Goal: Information Seeking & Learning: Learn about a topic

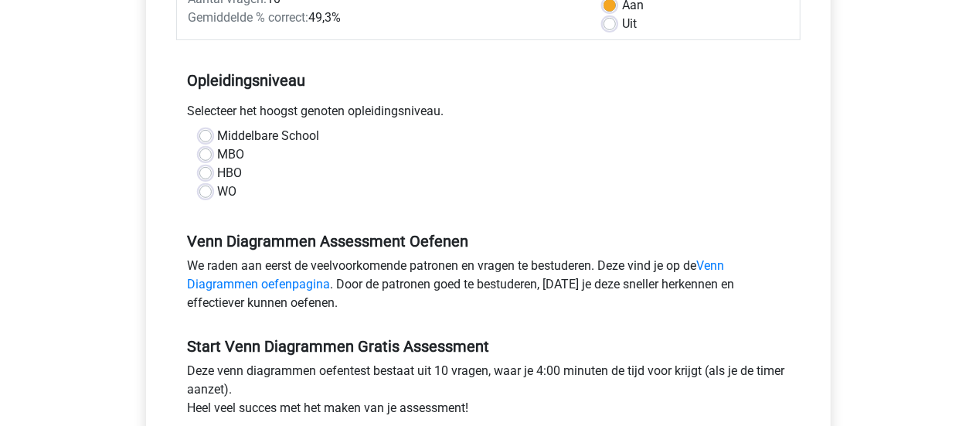
scroll to position [262, 0]
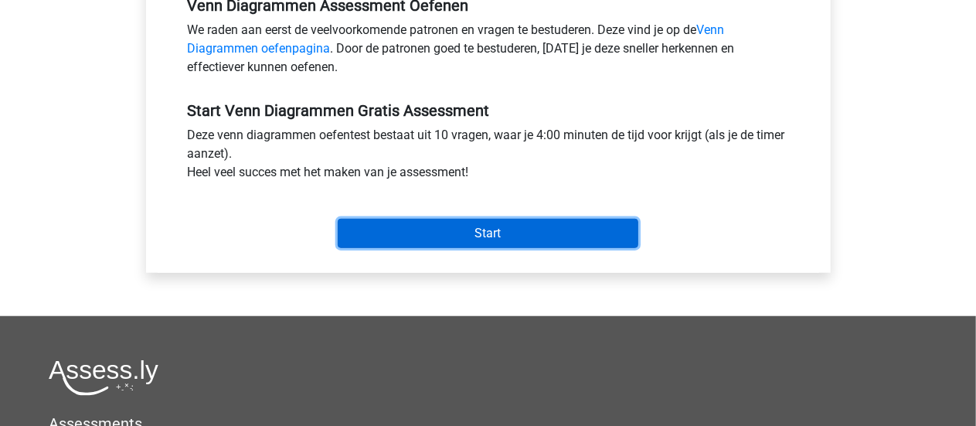
click at [420, 227] on input "Start" at bounding box center [488, 233] width 301 height 29
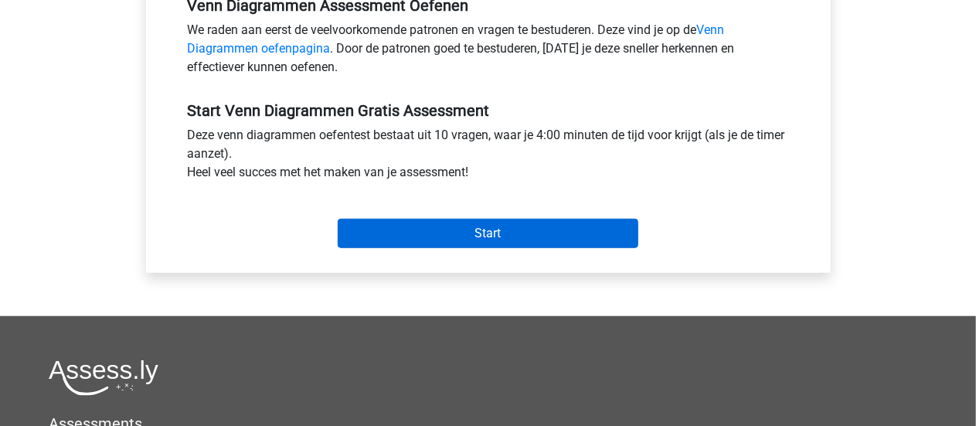
scroll to position [387, 0]
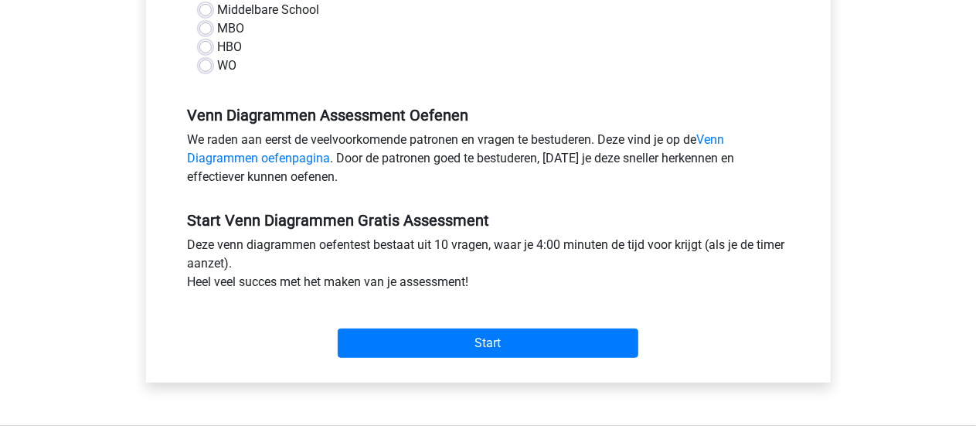
click at [385, 44] on div "HBO" at bounding box center [488, 47] width 578 height 19
click at [218, 4] on label "Middelbare School" at bounding box center [269, 10] width 102 height 19
click at [210, 4] on input "Middelbare School" at bounding box center [205, 8] width 12 height 15
radio input "true"
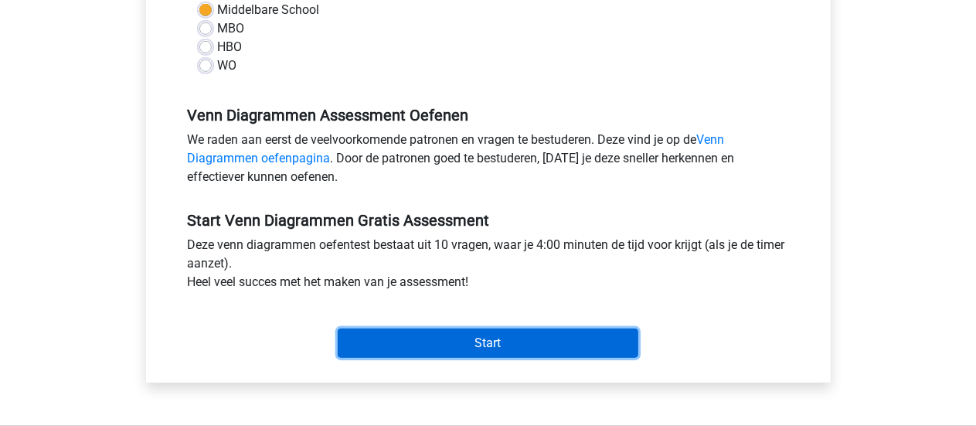
click at [447, 349] on input "Start" at bounding box center [488, 342] width 301 height 29
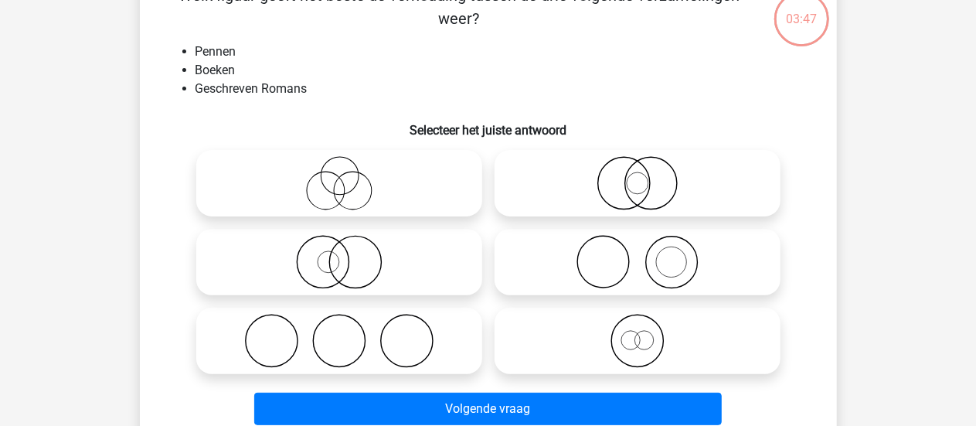
scroll to position [101, 0]
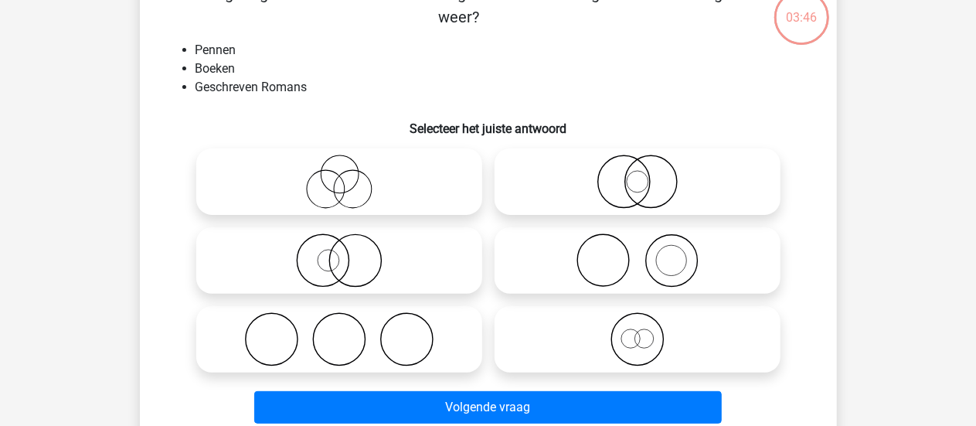
click at [340, 189] on icon at bounding box center [339, 182] width 274 height 54
click at [340, 174] on input "radio" at bounding box center [344, 169] width 10 height 10
radio input "true"
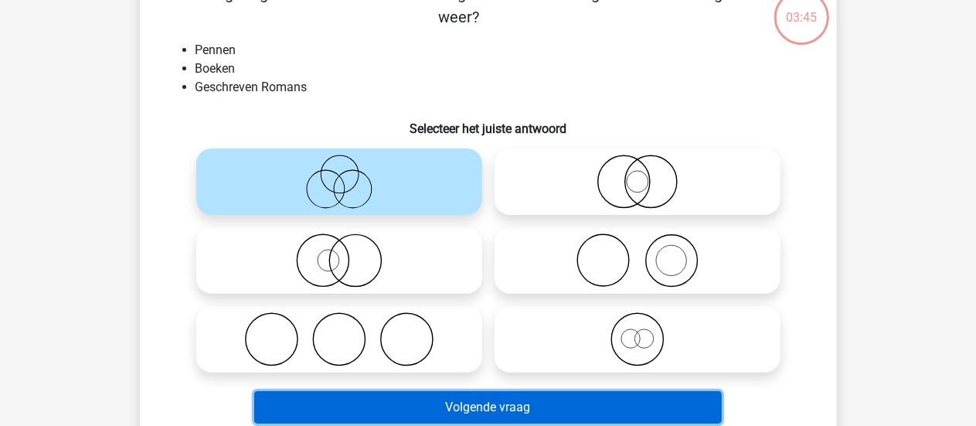
click at [464, 401] on button "Volgende vraag" at bounding box center [488, 407] width 468 height 32
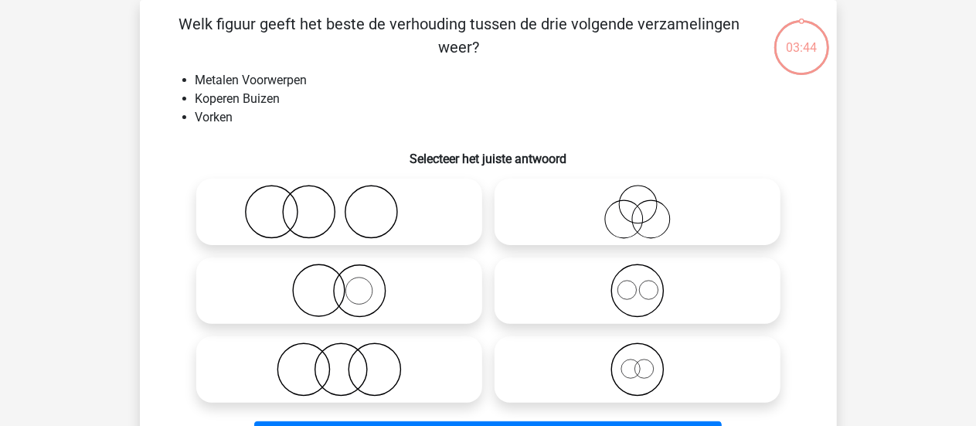
scroll to position [71, 0]
click at [549, 212] on icon at bounding box center [638, 212] width 274 height 54
click at [638, 204] on input "radio" at bounding box center [643, 199] width 10 height 10
radio input "true"
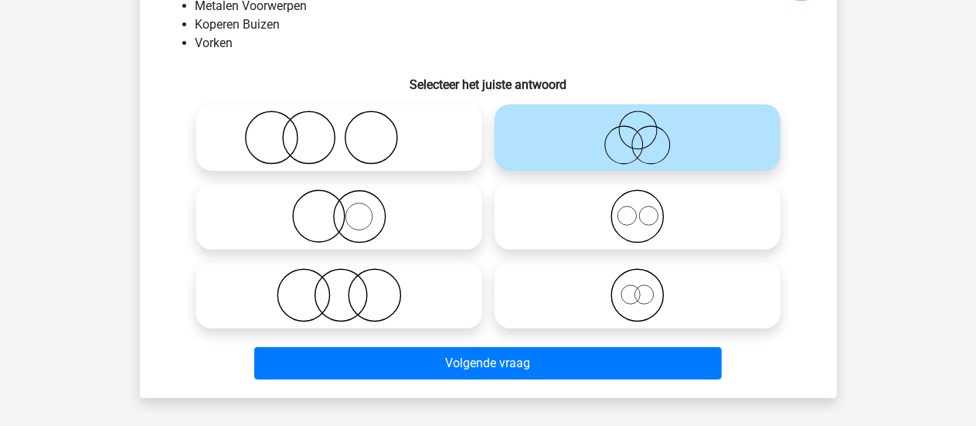
scroll to position [158, 0]
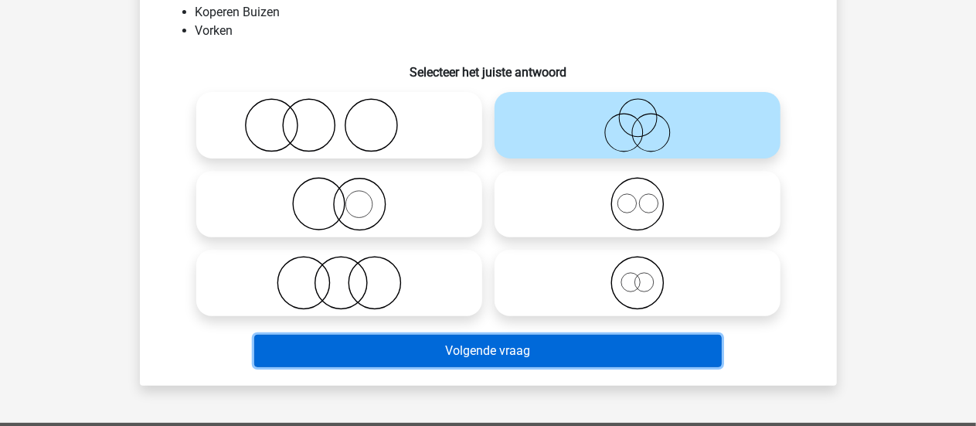
click at [443, 345] on button "Volgende vraag" at bounding box center [488, 351] width 468 height 32
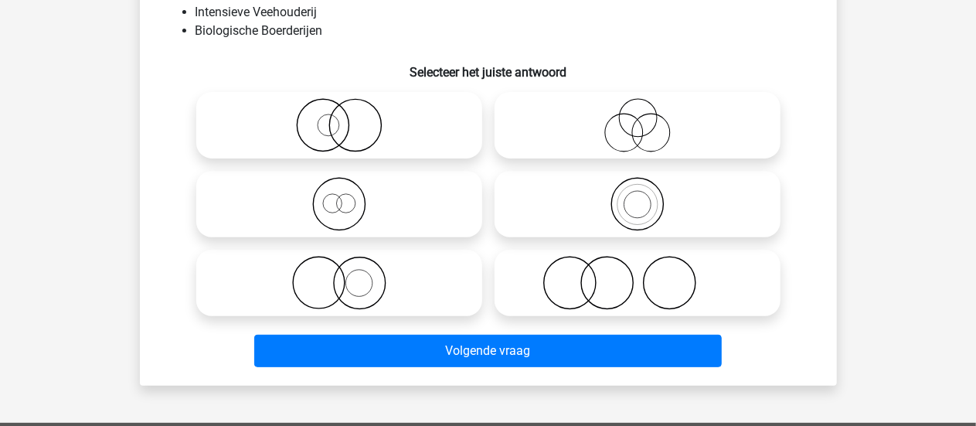
scroll to position [71, 0]
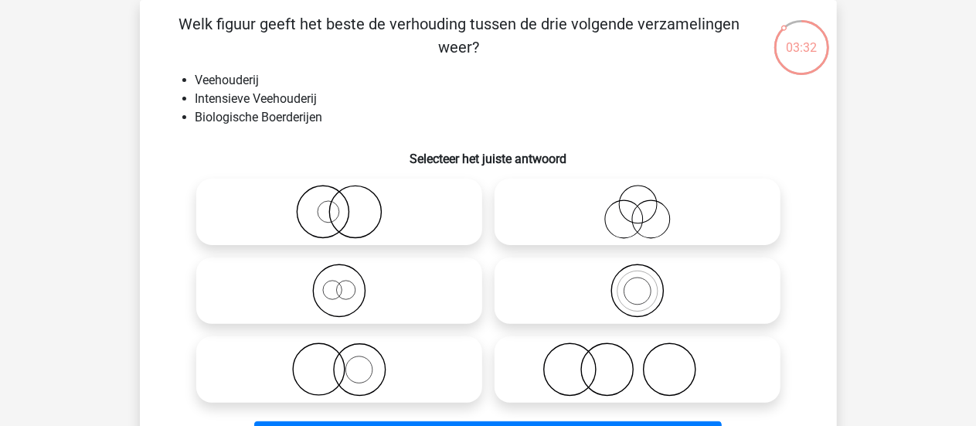
click at [564, 221] on icon at bounding box center [638, 212] width 274 height 54
click at [638, 204] on input "radio" at bounding box center [643, 199] width 10 height 10
radio input "true"
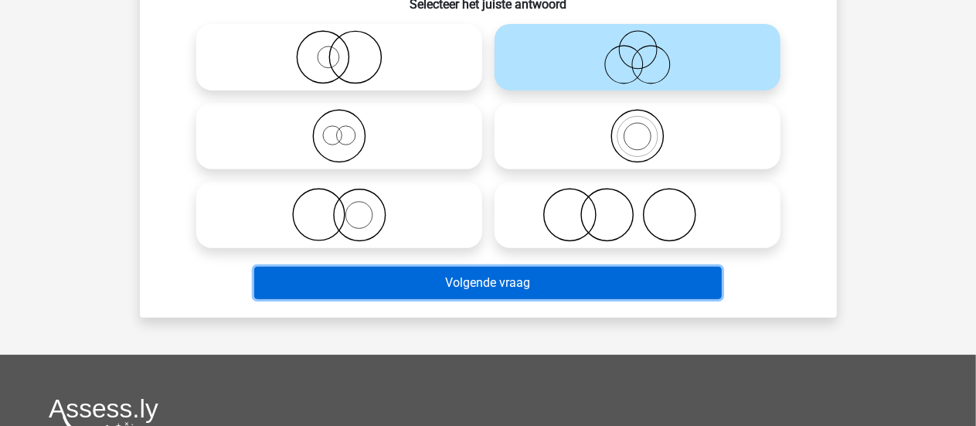
click at [521, 288] on button "Volgende vraag" at bounding box center [488, 283] width 468 height 32
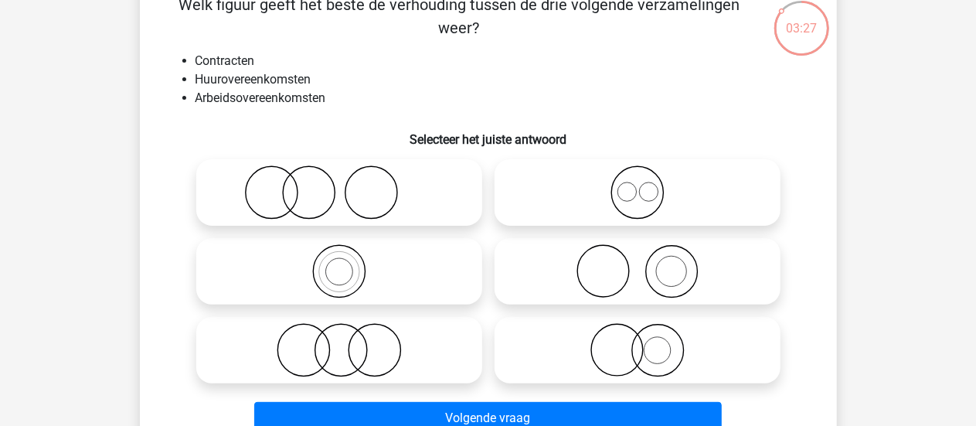
scroll to position [89, 0]
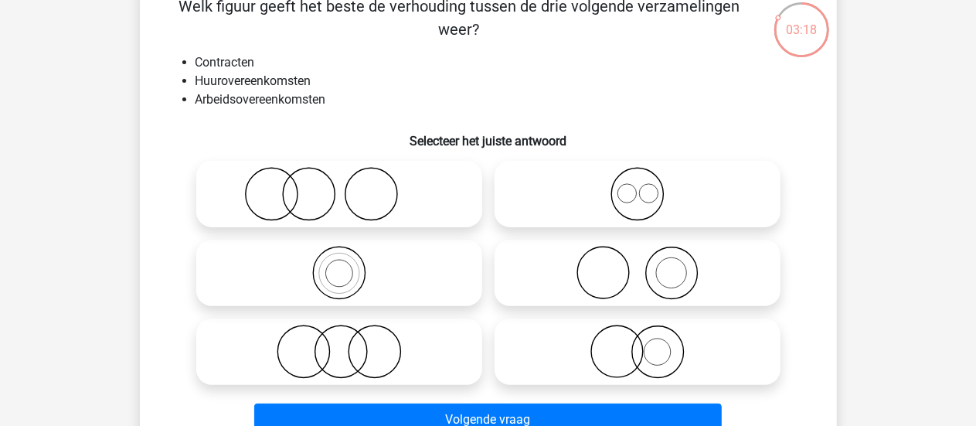
click at [583, 335] on icon at bounding box center [638, 352] width 274 height 54
click at [638, 335] on input "radio" at bounding box center [643, 339] width 10 height 10
radio input "true"
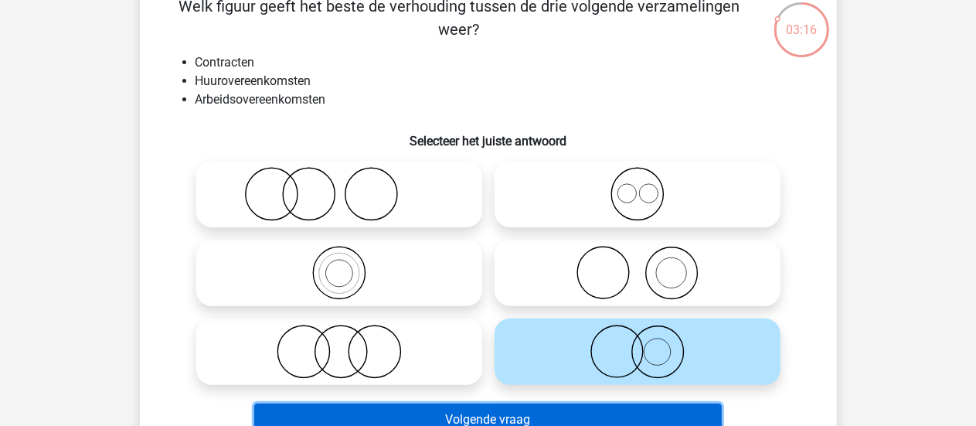
click at [504, 417] on button "Volgende vraag" at bounding box center [488, 419] width 468 height 32
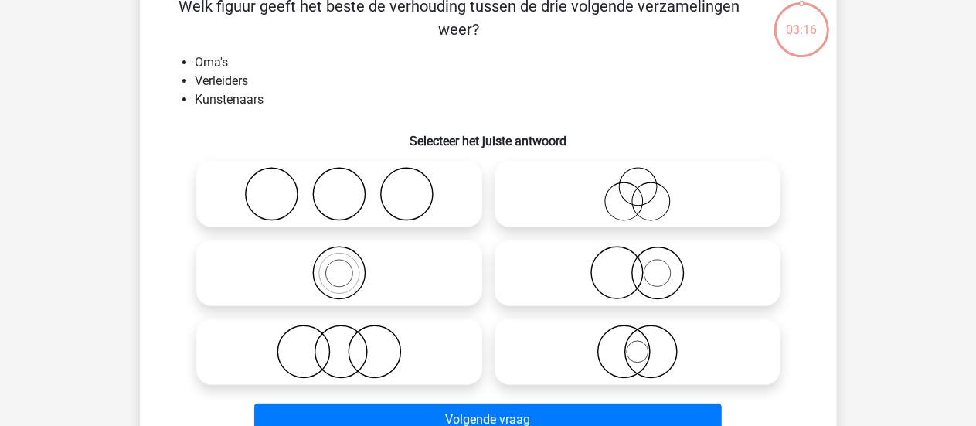
scroll to position [71, 0]
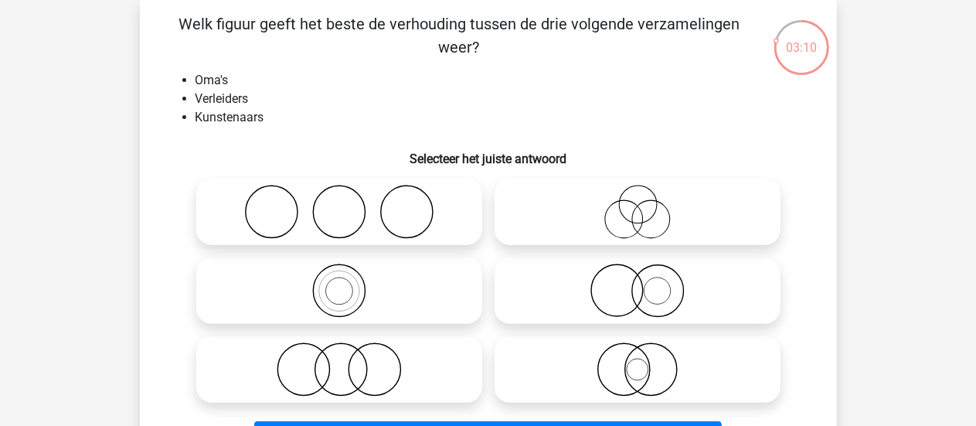
click at [621, 219] on icon at bounding box center [638, 212] width 274 height 54
click at [638, 204] on input "radio" at bounding box center [643, 199] width 10 height 10
radio input "true"
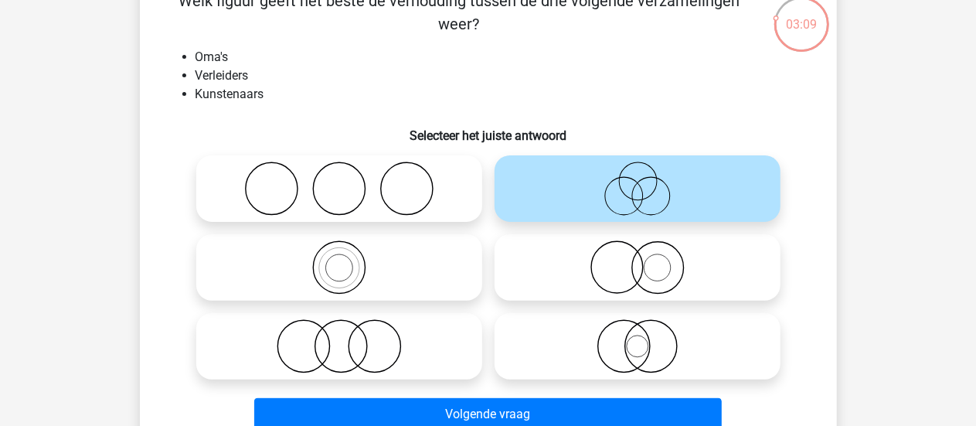
scroll to position [93, 0]
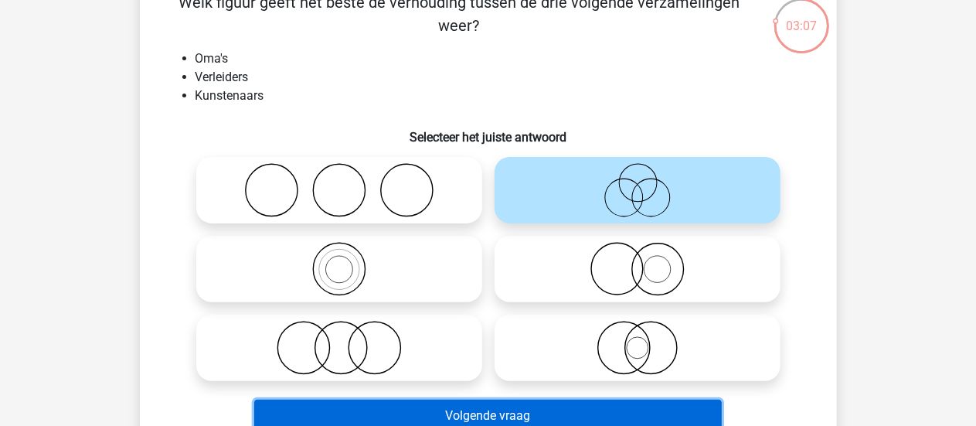
click at [432, 412] on button "Volgende vraag" at bounding box center [488, 416] width 468 height 32
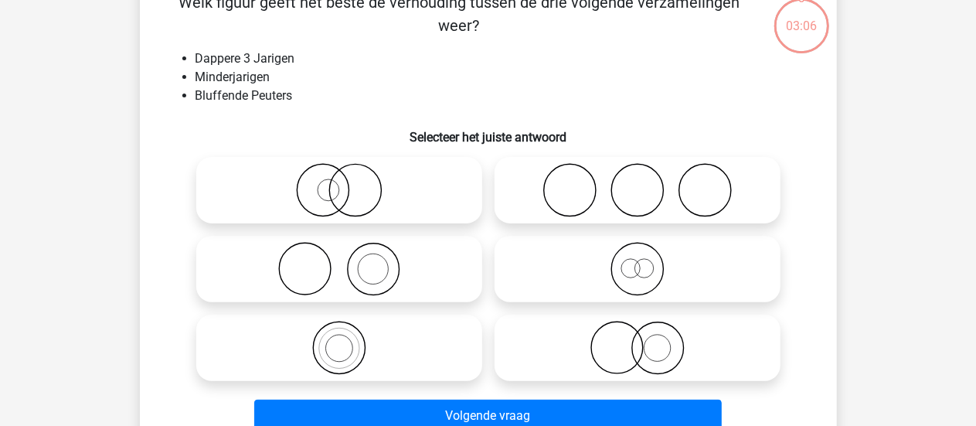
scroll to position [71, 0]
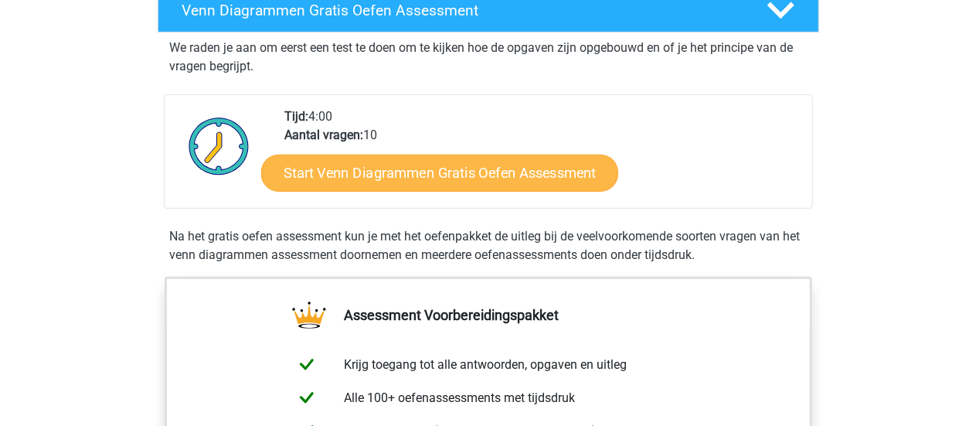
scroll to position [284, 0]
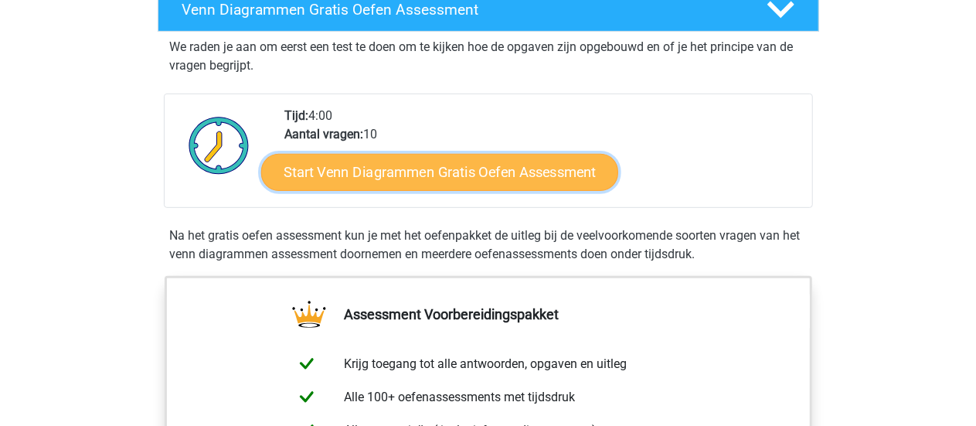
click at [361, 165] on link "Start Venn Diagrammen Gratis Oefen Assessment" at bounding box center [439, 172] width 357 height 37
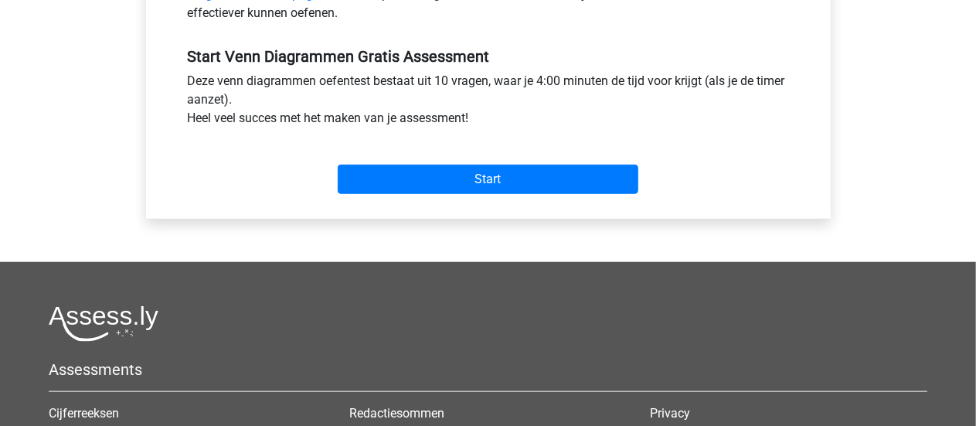
scroll to position [555, 0]
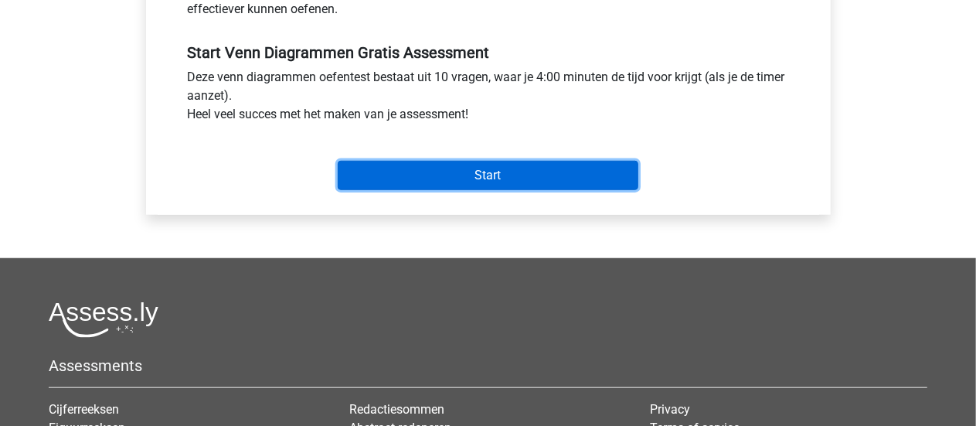
click at [433, 175] on input "Start" at bounding box center [488, 175] width 301 height 29
